Goal: Check status

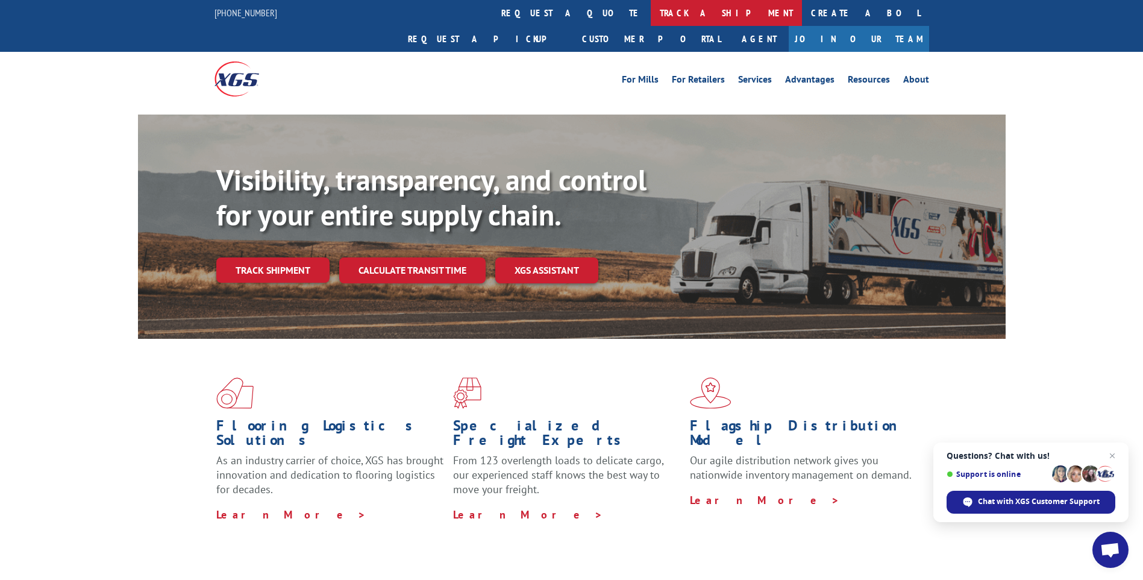
click at [651, 15] on link "track a shipment" at bounding box center [726, 13] width 151 height 26
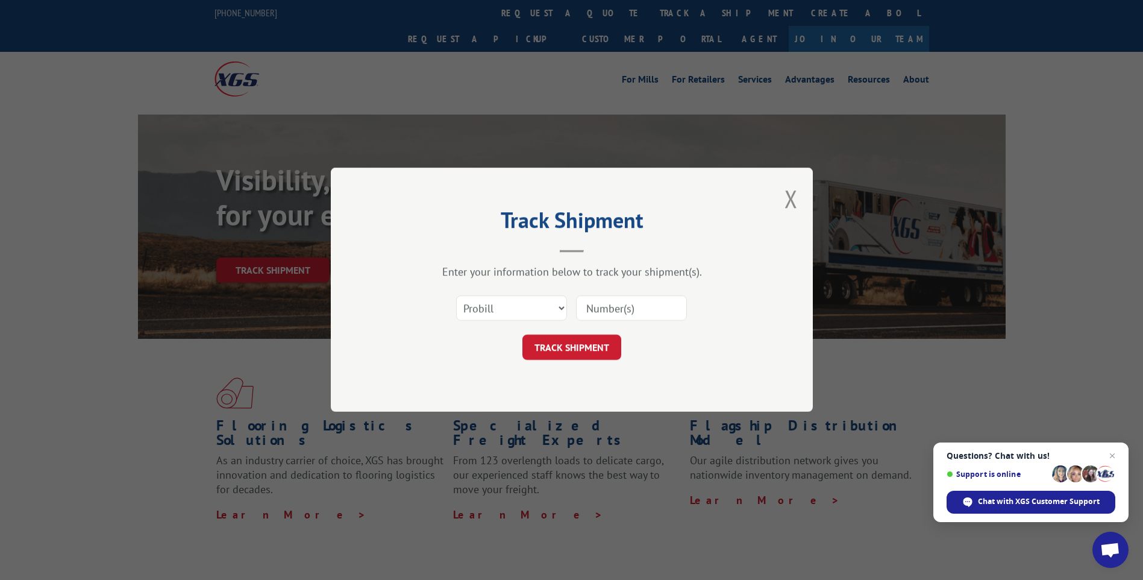
click at [666, 311] on input at bounding box center [631, 308] width 111 height 25
drag, startPoint x: 643, startPoint y: 313, endPoint x: 565, endPoint y: 313, distance: 78.3
click at [565, 313] on div "Select category... Probill BOL PO" at bounding box center [571, 309] width 361 height 40
drag, startPoint x: 635, startPoint y: 316, endPoint x: 599, endPoint y: 314, distance: 36.2
click at [599, 314] on input at bounding box center [631, 308] width 111 height 25
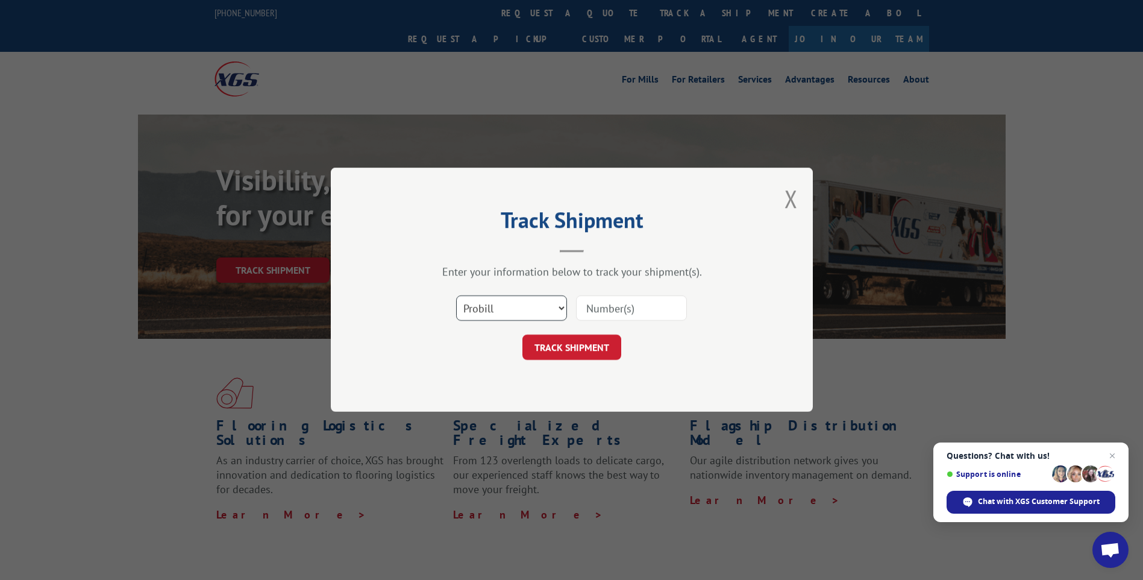
click at [560, 304] on select "Select category... Probill BOL PO" at bounding box center [511, 308] width 111 height 25
click at [456, 296] on select "Select category... Probill BOL PO" at bounding box center [511, 308] width 111 height 25
click at [646, 305] on input at bounding box center [631, 308] width 111 height 25
type input "2836236"
click button "TRACK SHIPMENT" at bounding box center [571, 347] width 99 height 25
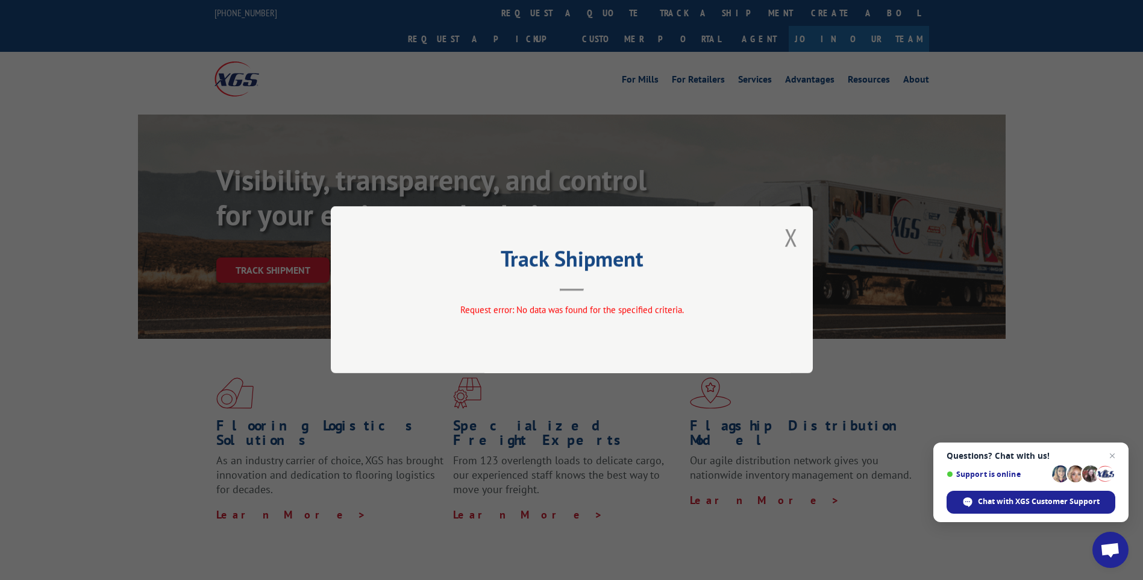
click at [790, 237] on button "Close modal" at bounding box center [790, 237] width 13 height 32
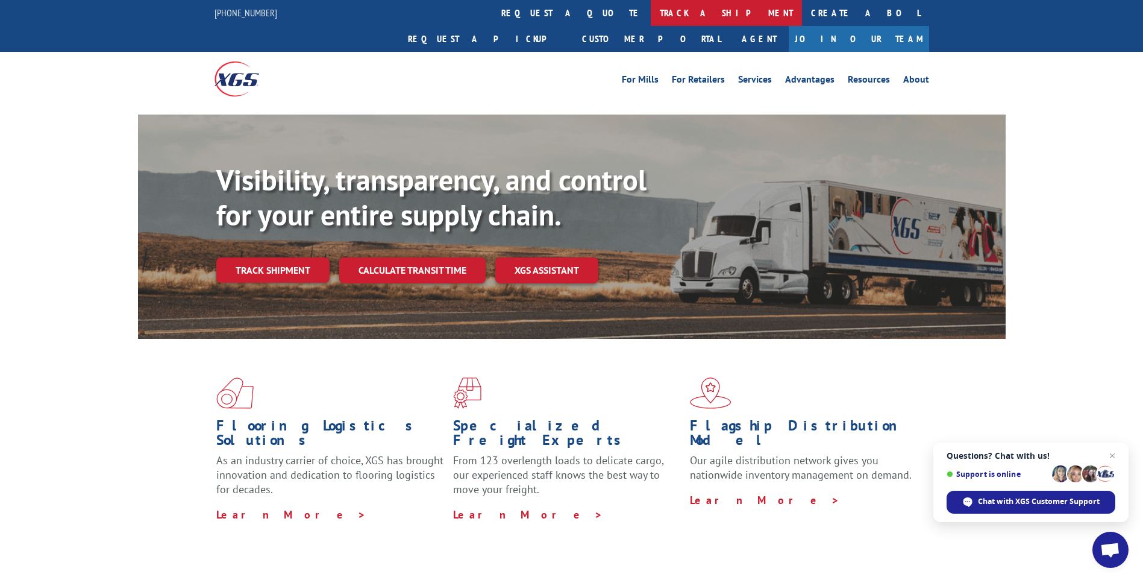
click at [651, 16] on link "track a shipment" at bounding box center [726, 13] width 151 height 26
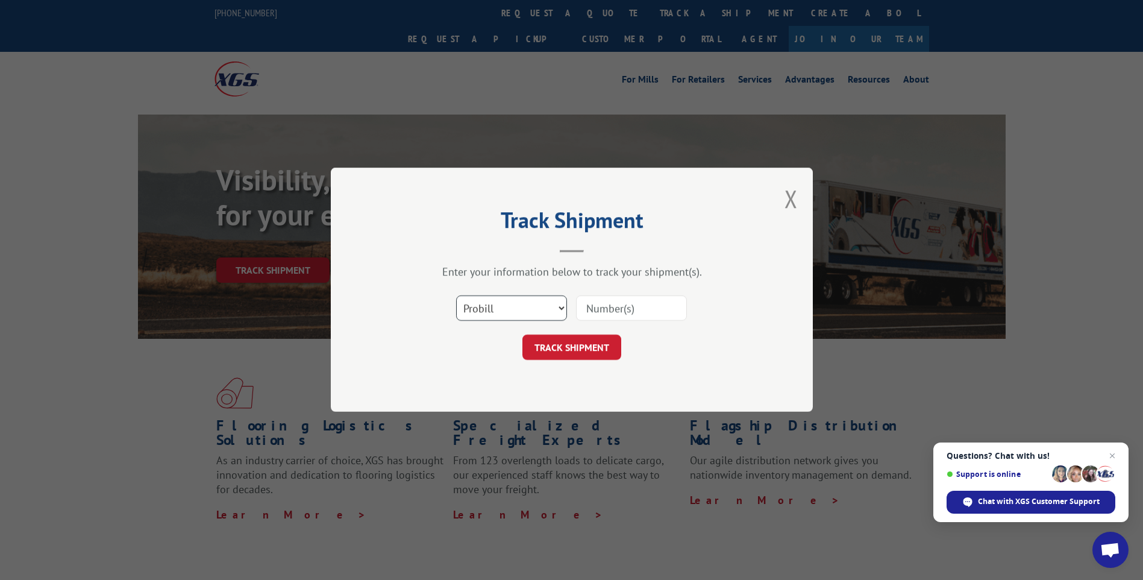
click at [563, 305] on select "Select category... Probill BOL PO" at bounding box center [511, 308] width 111 height 25
select select "bol"
click at [456, 296] on select "Select category... Probill BOL PO" at bounding box center [511, 308] width 111 height 25
click at [608, 304] on input at bounding box center [631, 308] width 111 height 25
type input "2836236"
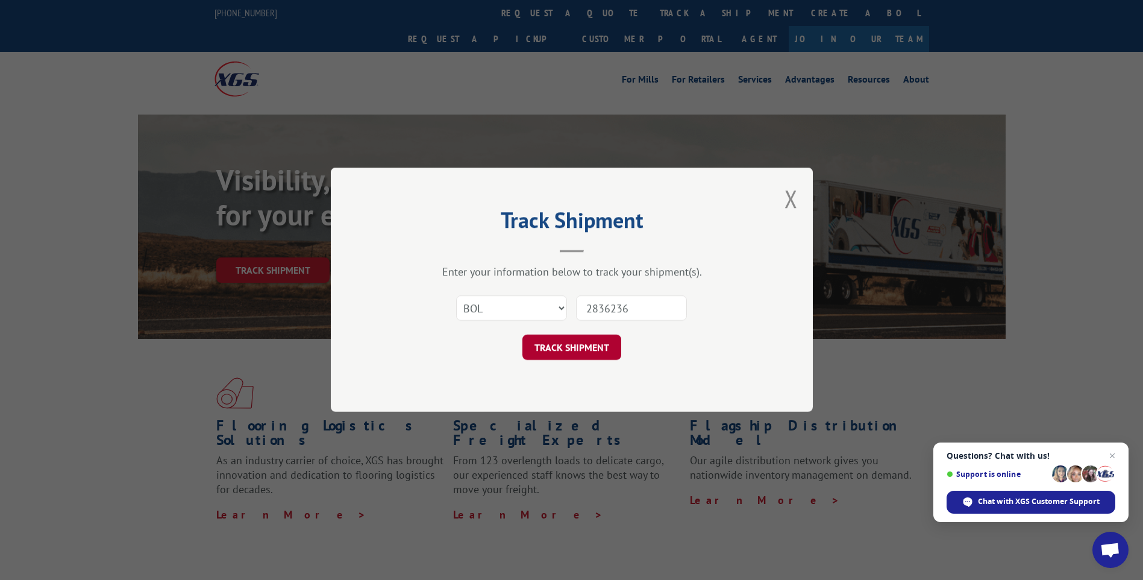
click at [567, 348] on button "TRACK SHIPMENT" at bounding box center [571, 347] width 99 height 25
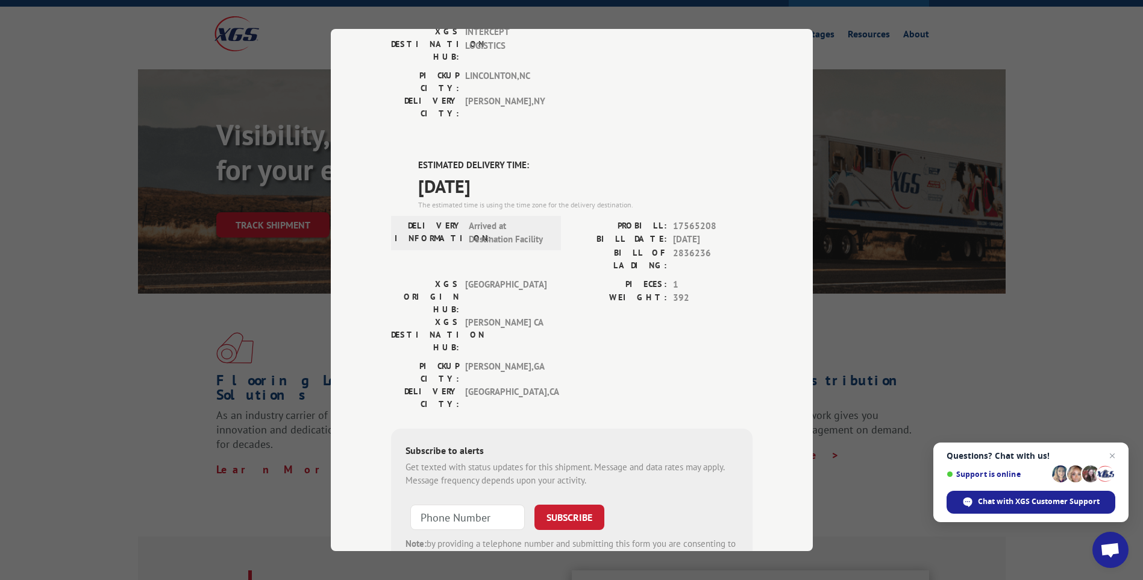
scroll to position [120, 0]
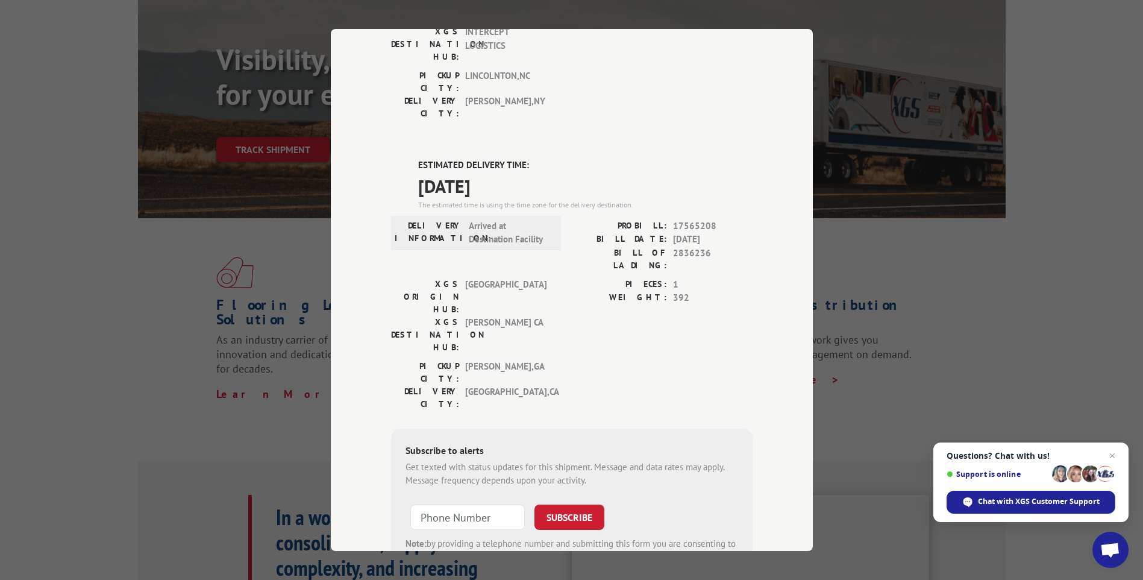
click at [938, 250] on div "Track Shipment DELIVERED DELIVERY INFORMATION: [DATE] 11:45 am [PERSON_NAME] PR…" at bounding box center [571, 290] width 1143 height 580
